Goal: Transaction & Acquisition: Purchase product/service

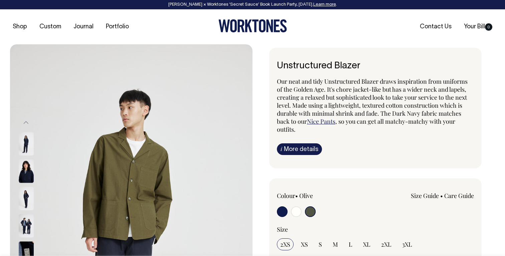
select select "Olive"
select select "3XL"
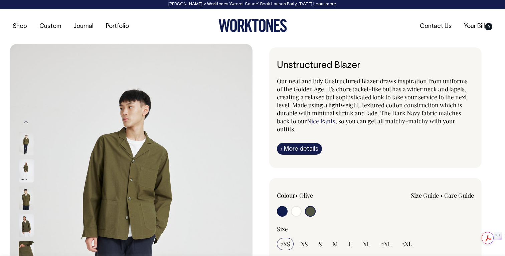
click at [295, 214] on input "radio" at bounding box center [296, 211] width 11 height 11
radio input "true"
radio input "false"
radio input "true"
select select "Off-White"
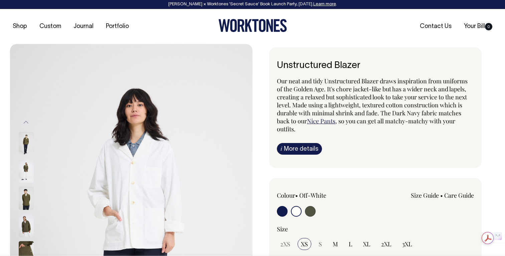
scroll to position [1, 0]
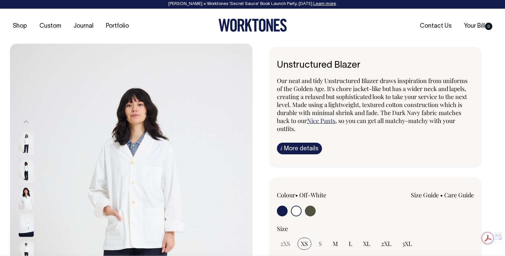
click at [282, 213] on input "radio" at bounding box center [282, 211] width 11 height 11
radio input "true"
select select "Dark Navy"
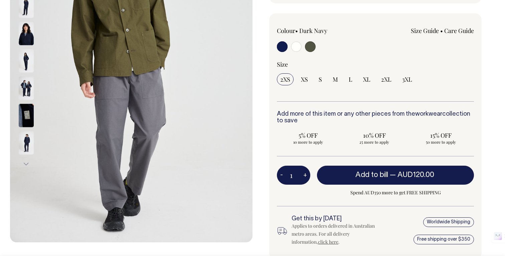
scroll to position [165, 0]
